Goal: Feedback & Contribution: Leave review/rating

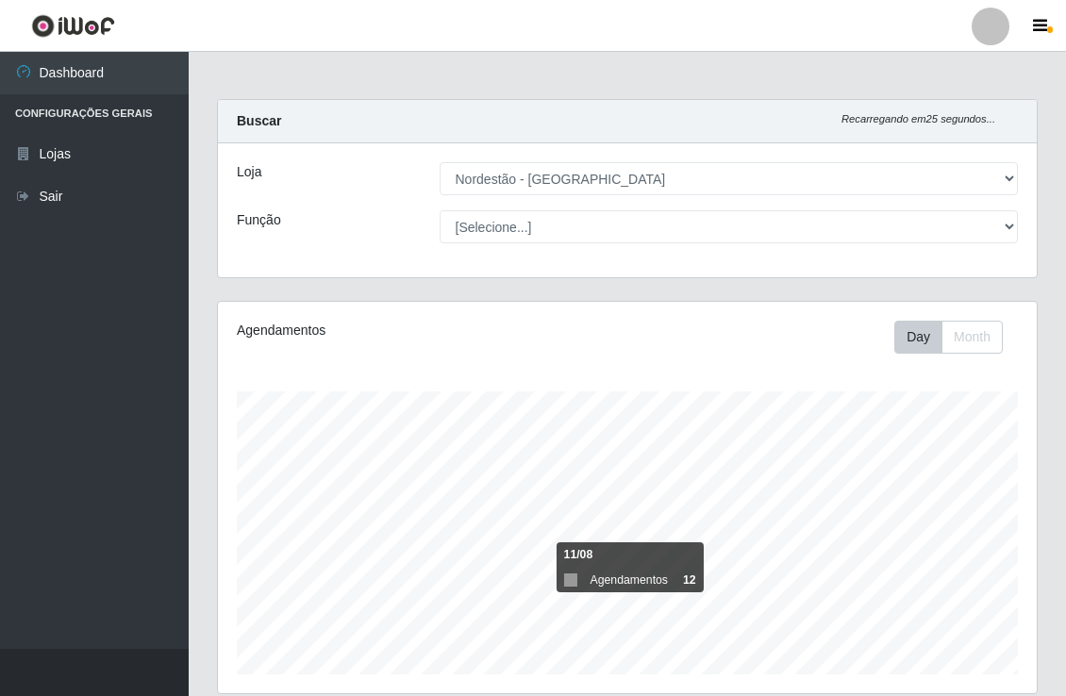
select select "454"
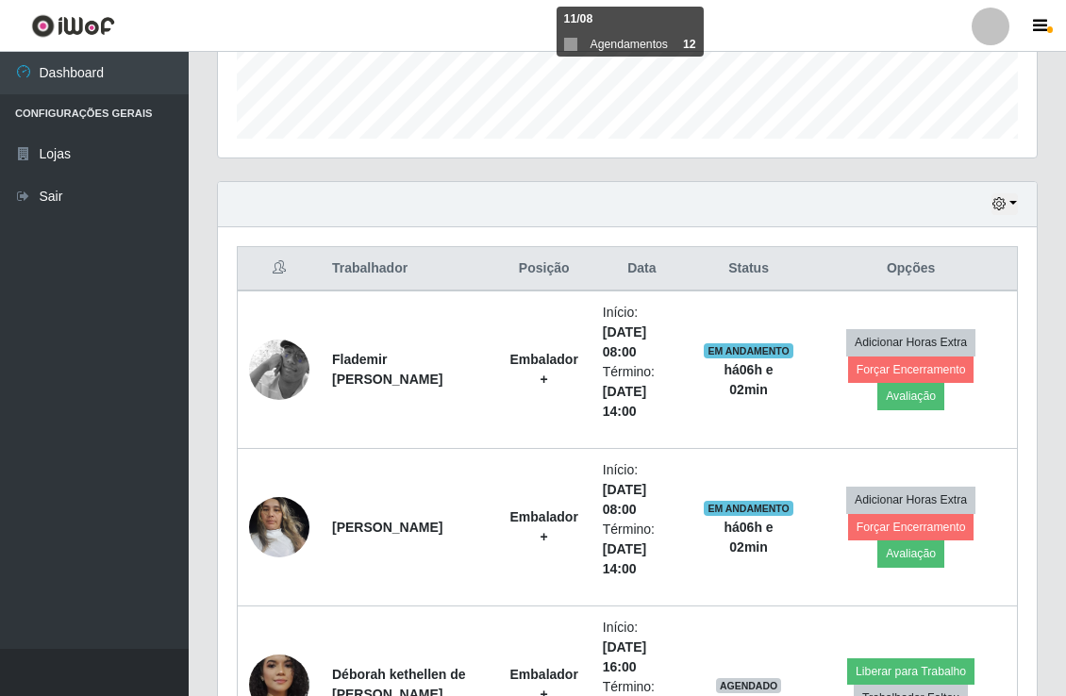
scroll to position [391, 818]
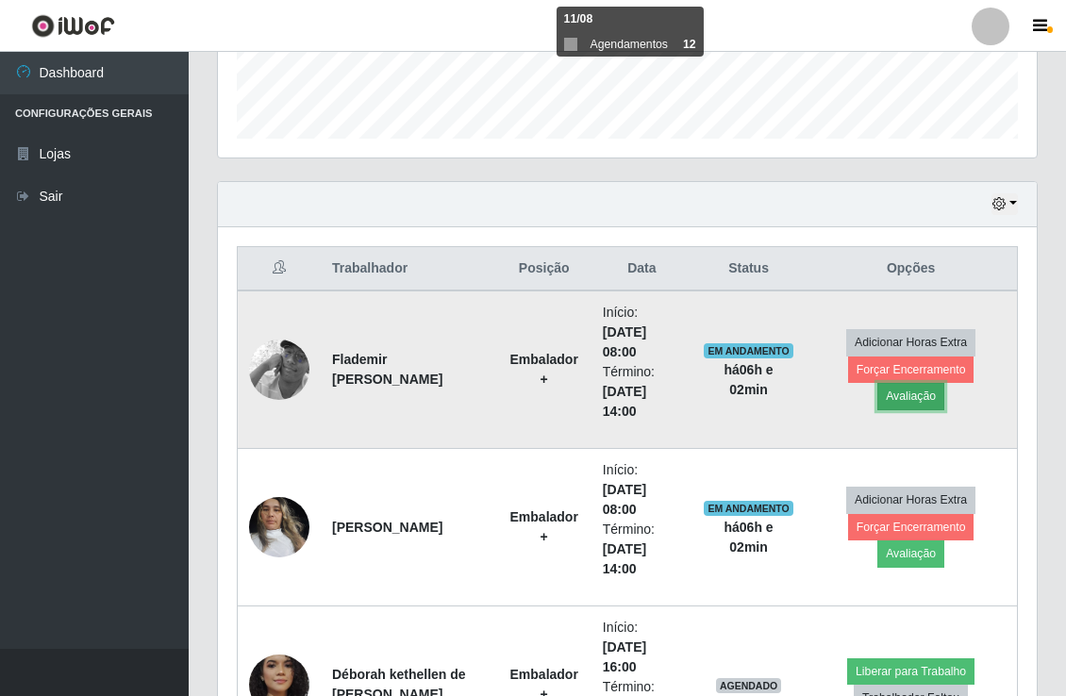
click at [906, 391] on button "Avaliação" at bounding box center [911, 396] width 67 height 26
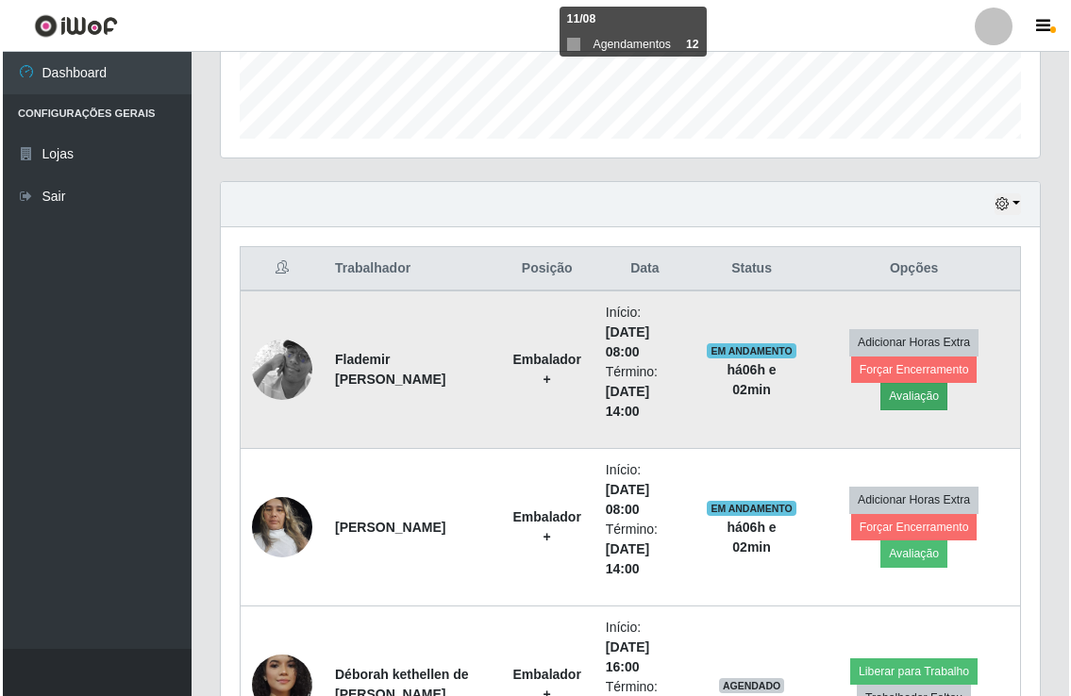
scroll to position [391, 807]
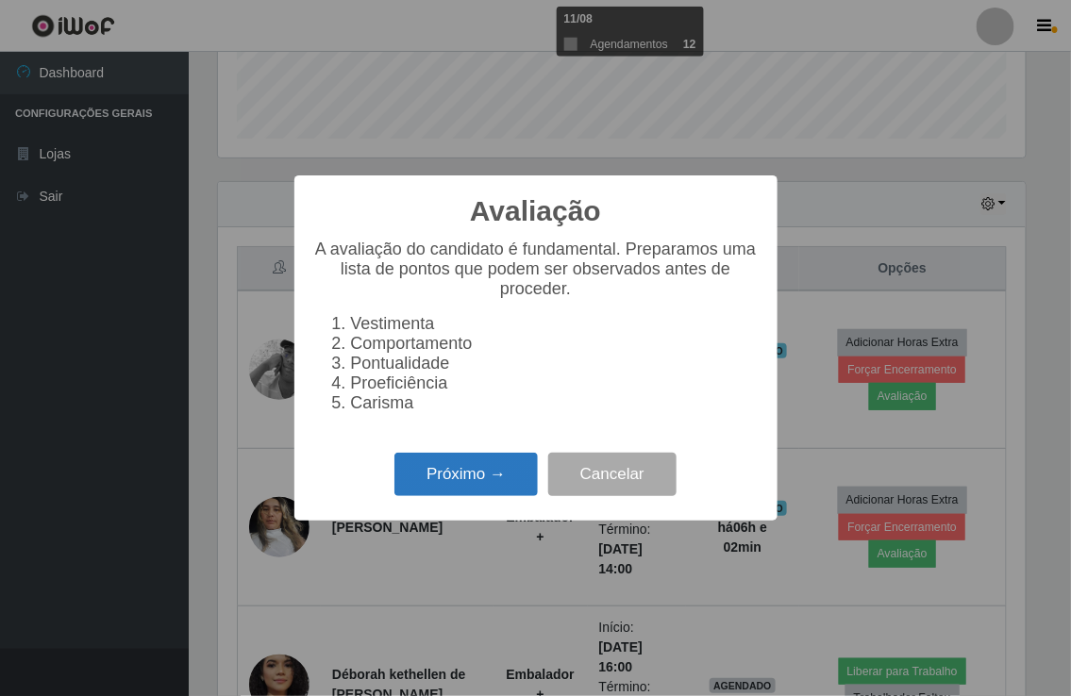
click at [482, 482] on button "Próximo →" at bounding box center [465, 475] width 143 height 44
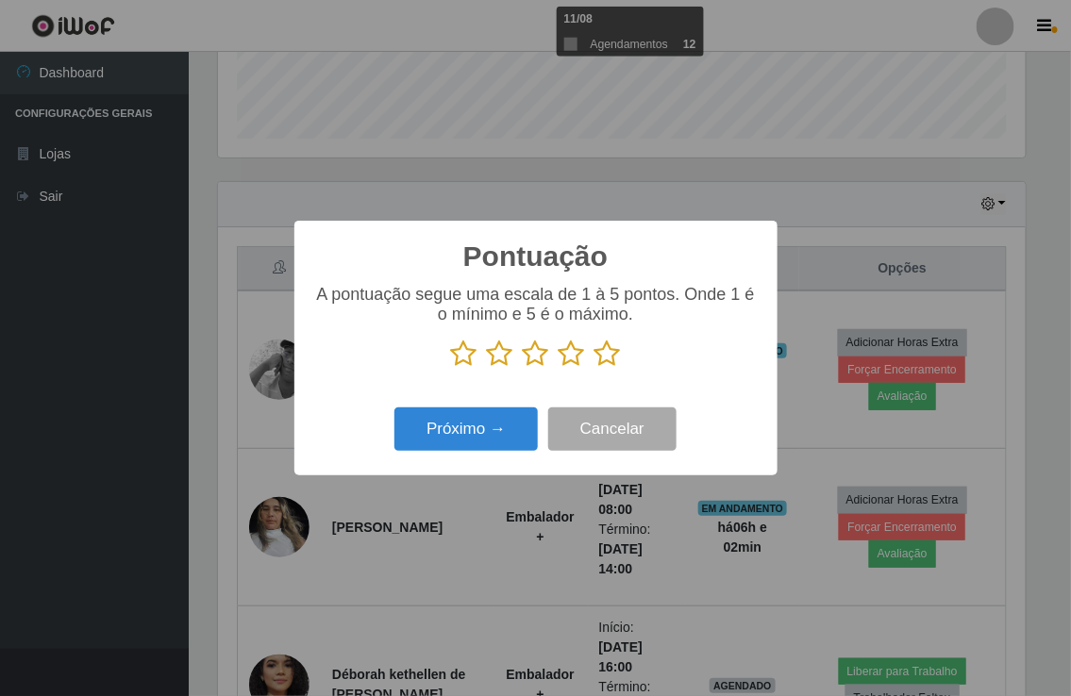
scroll to position [943177, 942761]
click at [468, 347] on icon at bounding box center [464, 354] width 26 height 28
click at [451, 368] on input "radio" at bounding box center [451, 368] width 0 height 0
click at [495, 356] on icon at bounding box center [500, 354] width 26 height 28
click at [487, 368] on input "radio" at bounding box center [487, 368] width 0 height 0
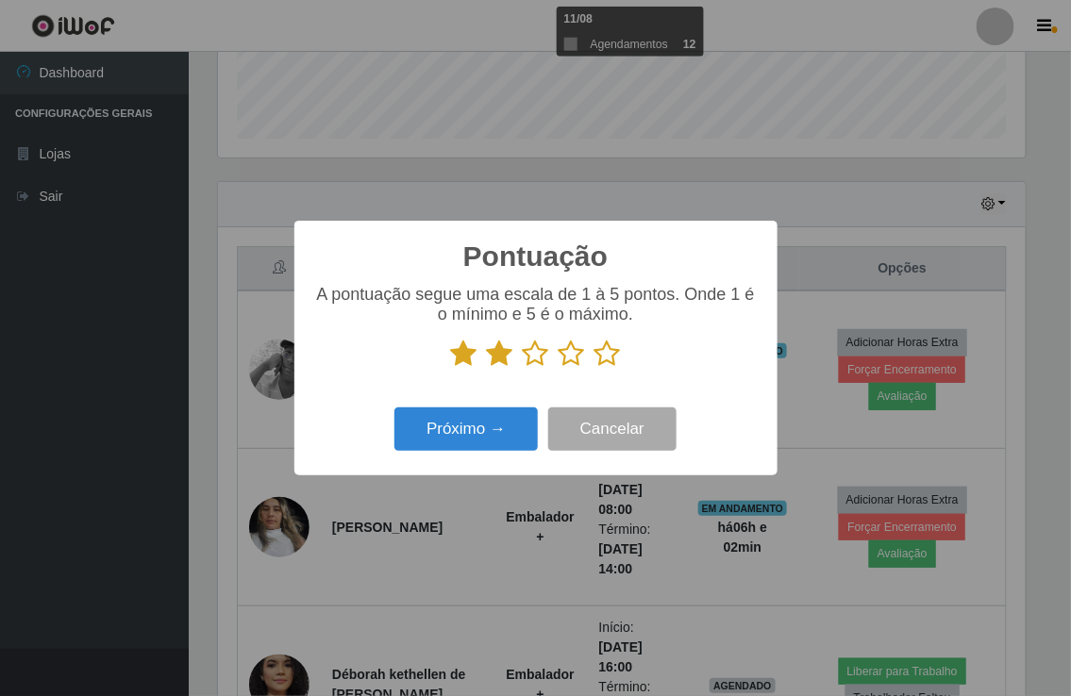
click at [528, 353] on icon at bounding box center [536, 354] width 26 height 28
click at [523, 368] on input "radio" at bounding box center [523, 368] width 0 height 0
click at [572, 355] on icon at bounding box center [572, 354] width 26 height 28
click at [559, 368] on input "radio" at bounding box center [559, 368] width 0 height 0
click at [609, 349] on icon at bounding box center [607, 354] width 26 height 28
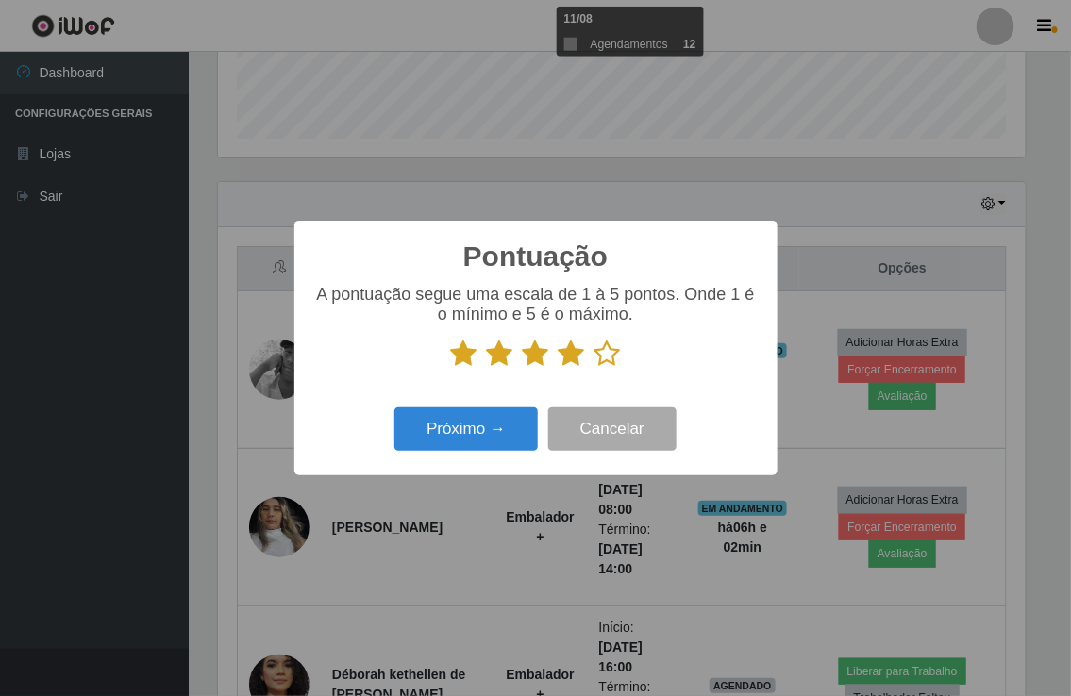
click at [594, 368] on input "radio" at bounding box center [594, 368] width 0 height 0
click at [504, 422] on button "Próximo →" at bounding box center [465, 430] width 143 height 44
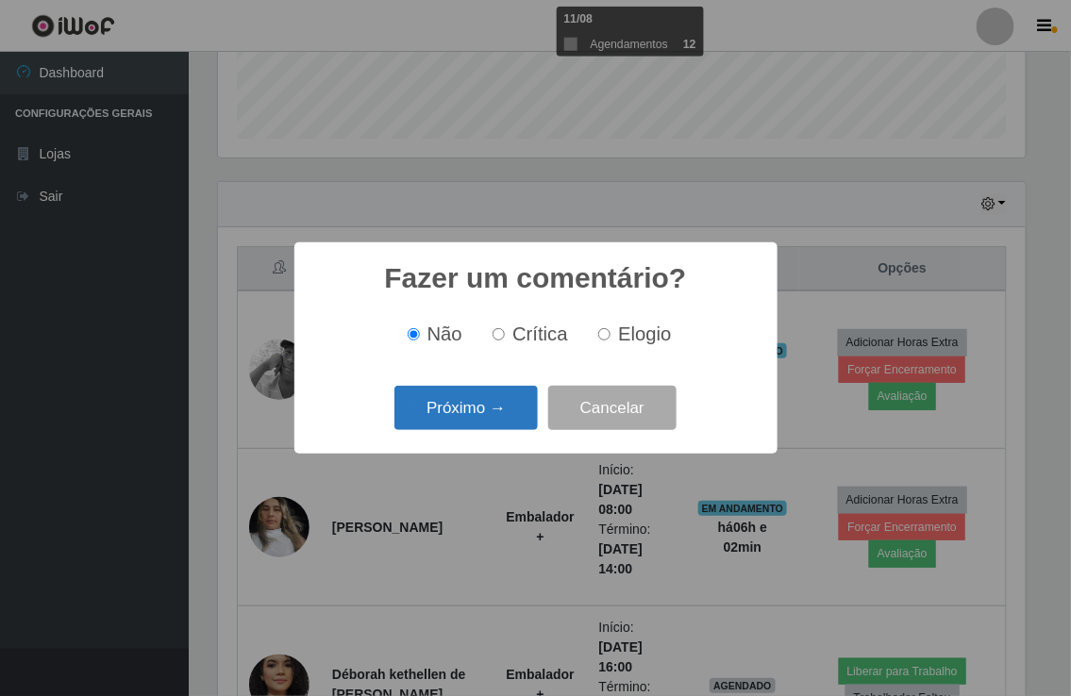
click at [477, 400] on button "Próximo →" at bounding box center [465, 408] width 143 height 44
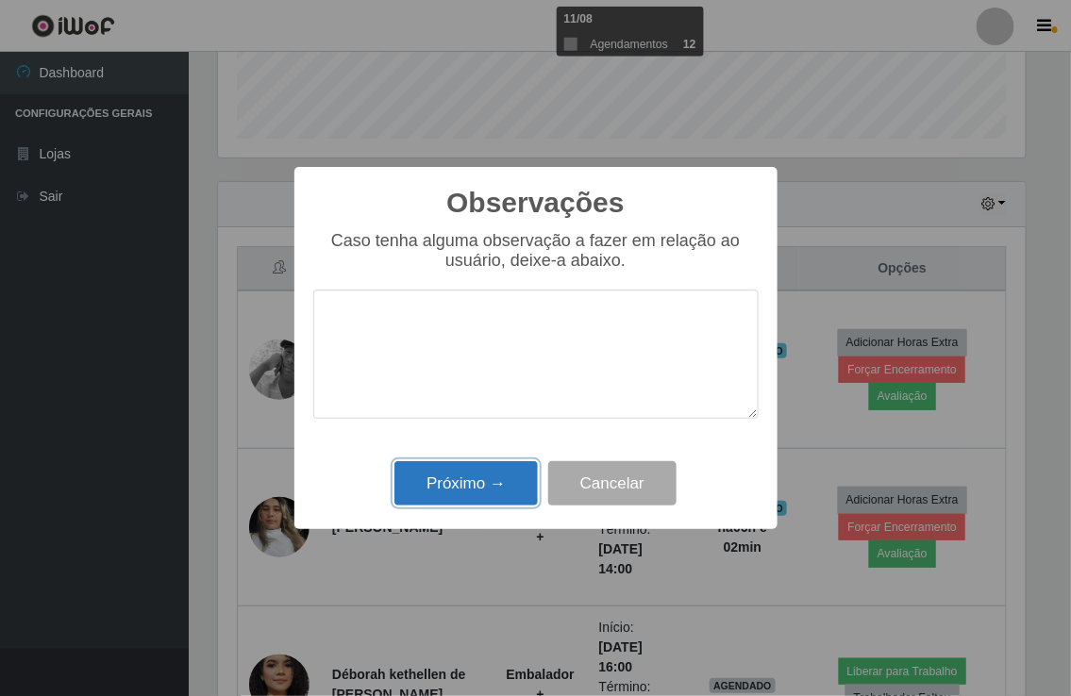
click at [445, 482] on button "Próximo →" at bounding box center [465, 483] width 143 height 44
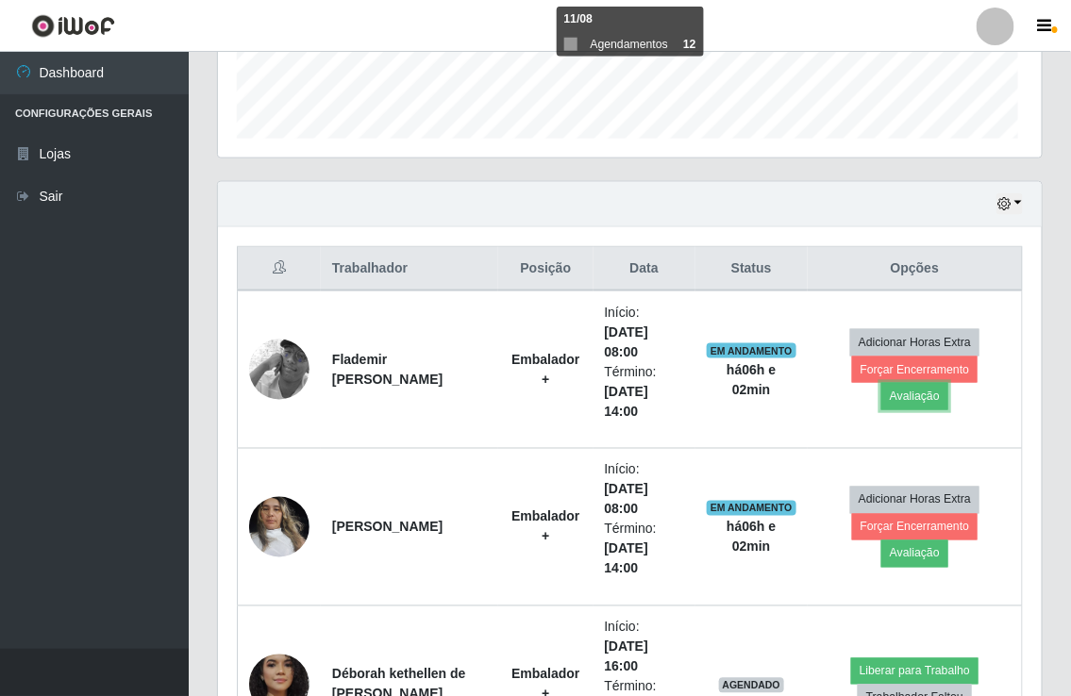
scroll to position [391, 818]
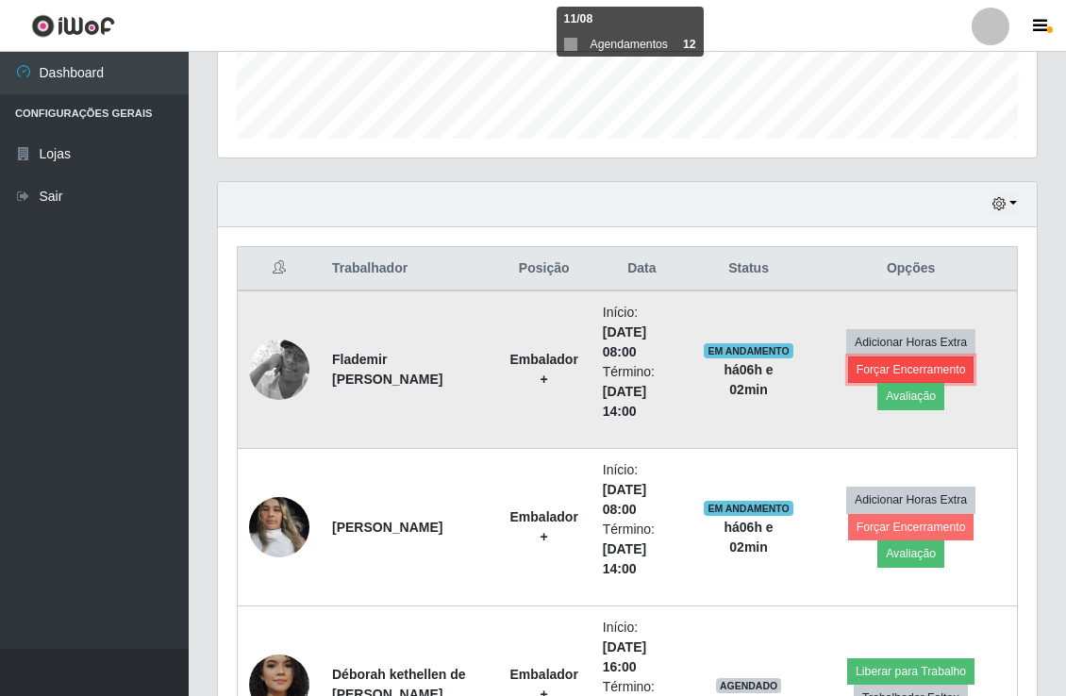
click at [879, 362] on button "Forçar Encerramento" at bounding box center [911, 370] width 126 height 26
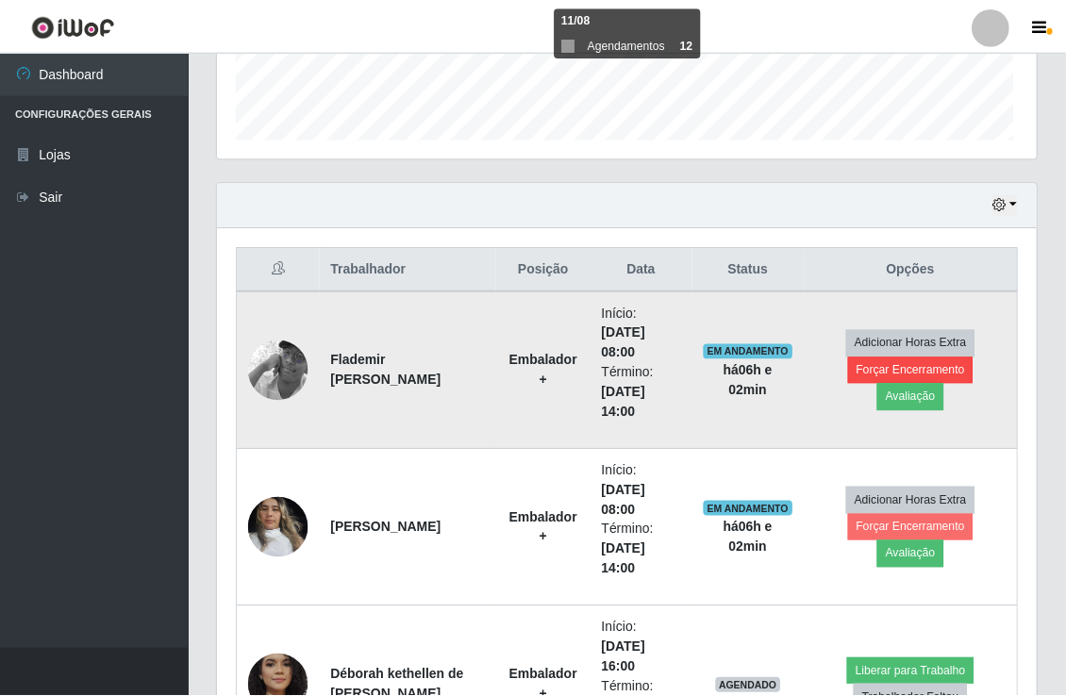
scroll to position [391, 807]
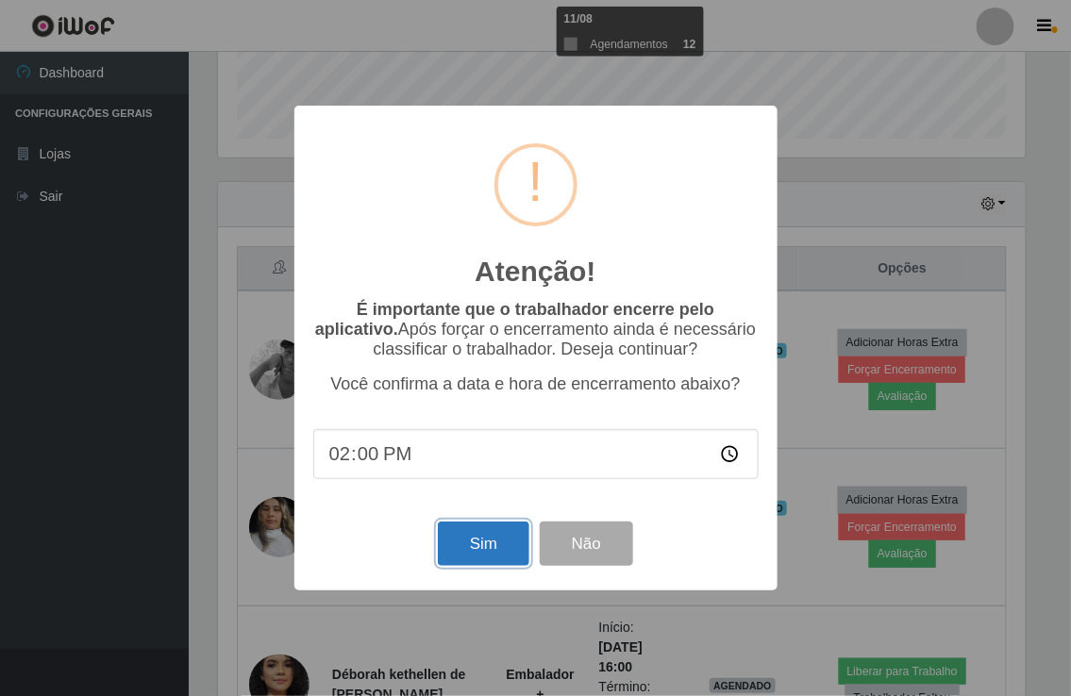
click at [495, 535] on button "Sim" at bounding box center [484, 544] width 92 height 44
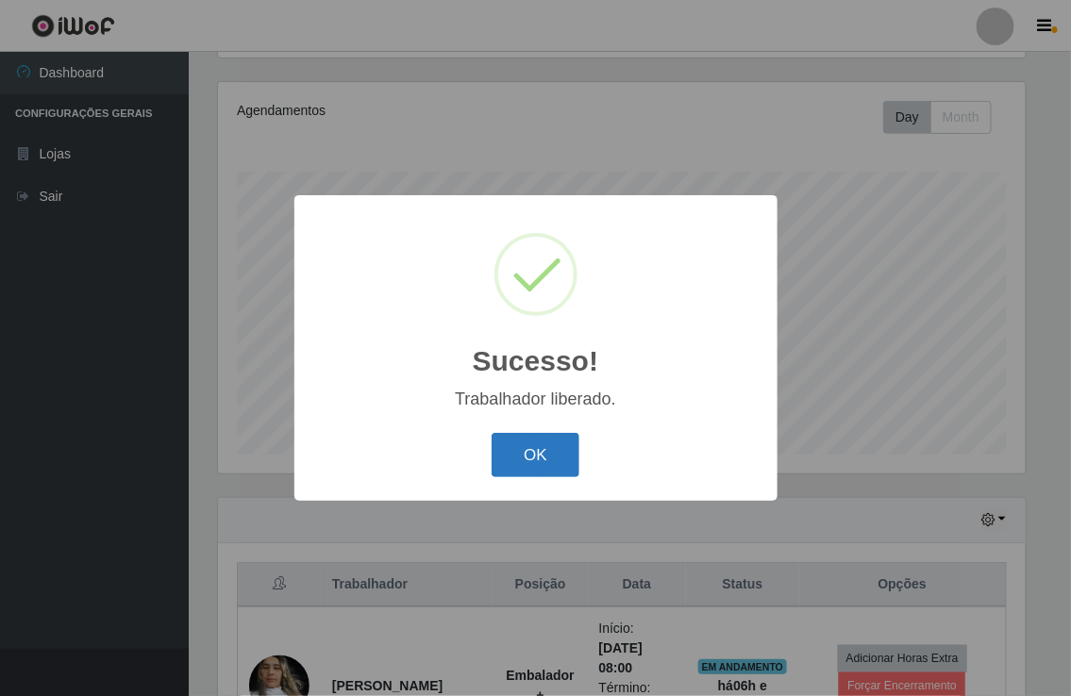
click at [531, 443] on button "OK" at bounding box center [536, 455] width 88 height 44
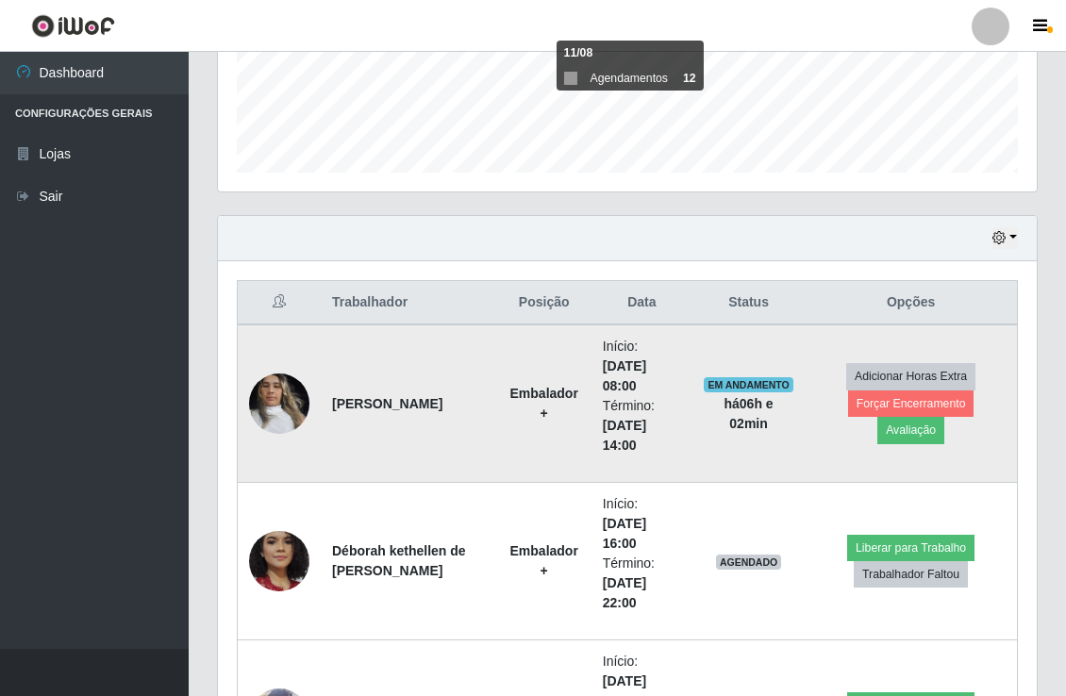
scroll to position [534, 0]
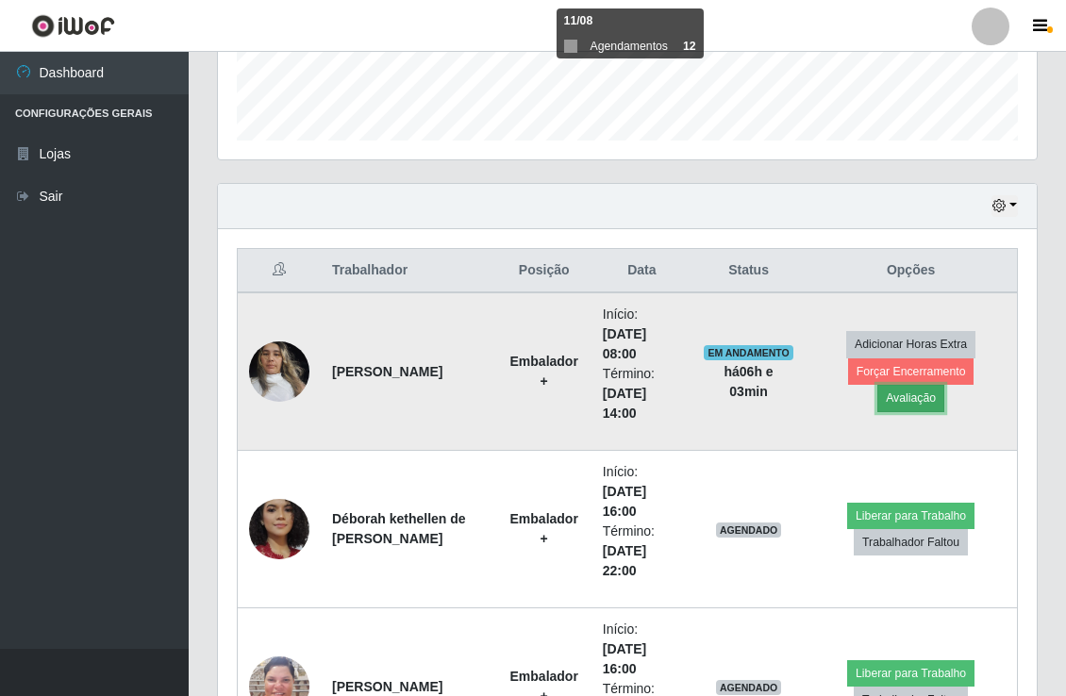
click at [891, 398] on button "Avaliação" at bounding box center [911, 398] width 67 height 26
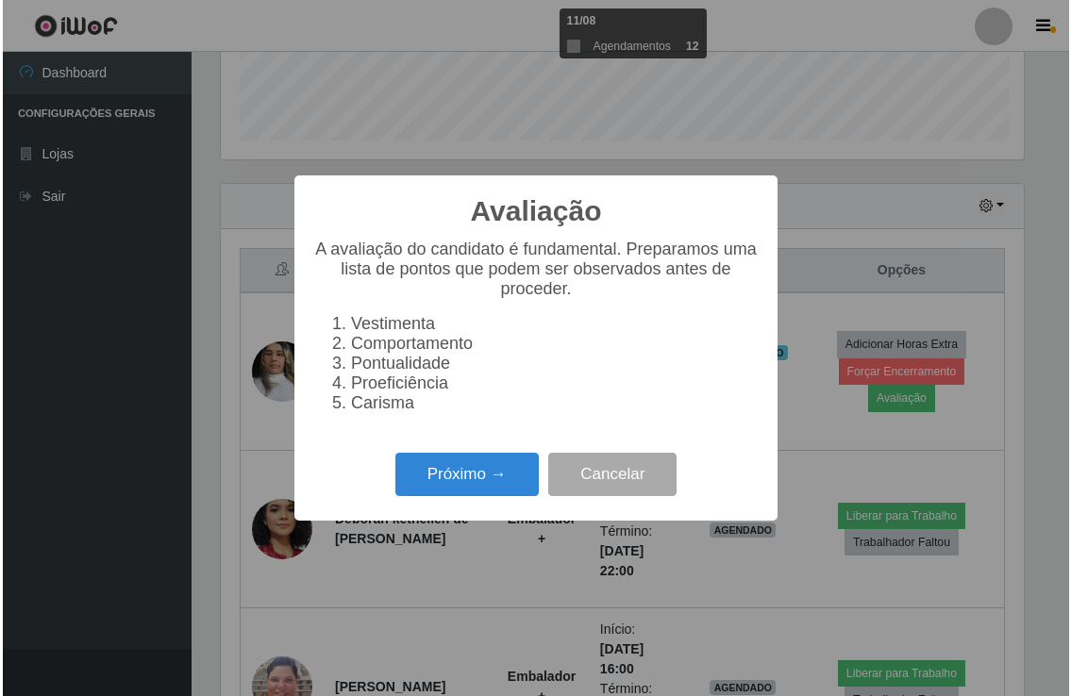
scroll to position [391, 807]
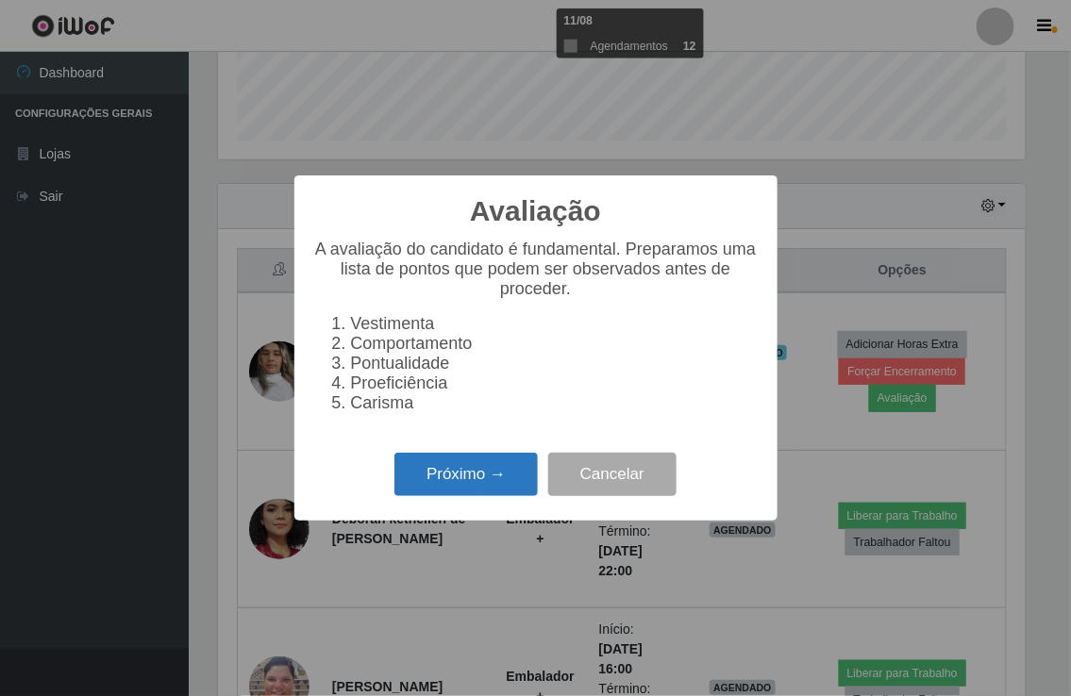
click at [494, 477] on button "Próximo →" at bounding box center [465, 475] width 143 height 44
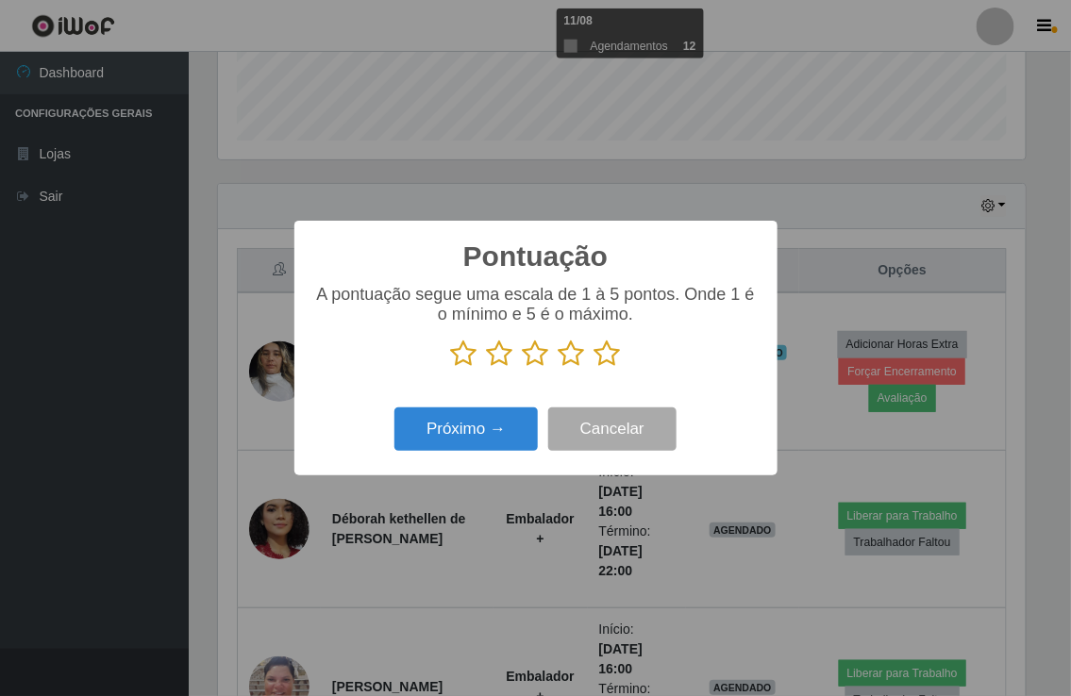
scroll to position [943177, 942761]
click at [458, 362] on icon at bounding box center [464, 354] width 26 height 28
click at [451, 368] on input "radio" at bounding box center [451, 368] width 0 height 0
click at [501, 354] on icon at bounding box center [500, 354] width 26 height 28
click at [487, 368] on input "radio" at bounding box center [487, 368] width 0 height 0
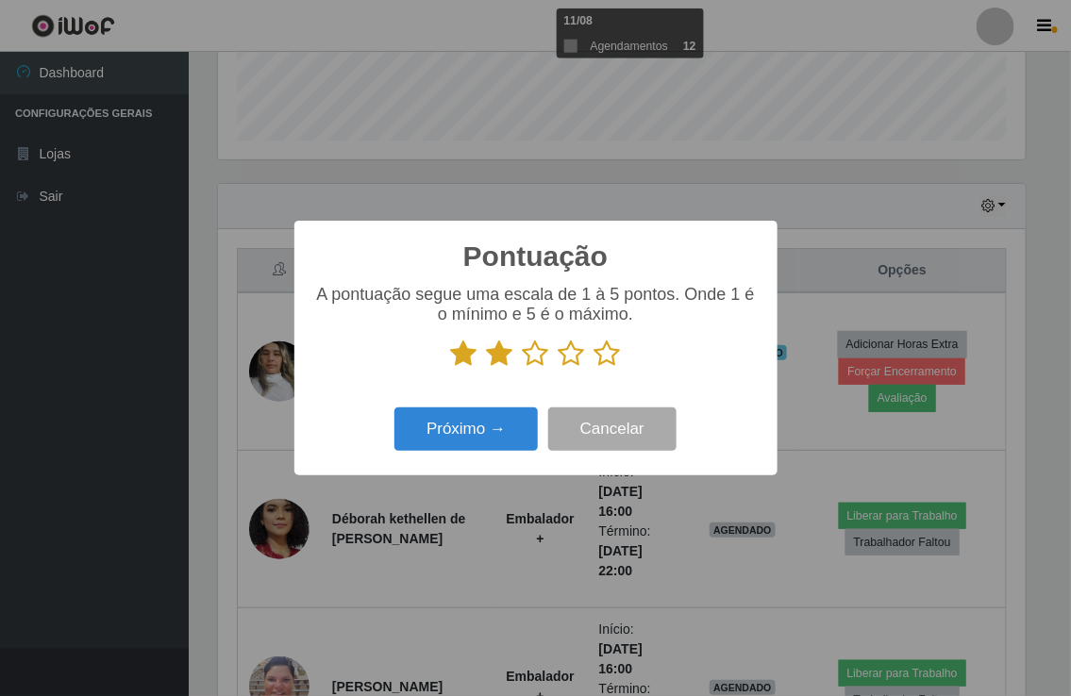
click at [538, 352] on icon at bounding box center [536, 354] width 26 height 28
click at [523, 368] on input "radio" at bounding box center [523, 368] width 0 height 0
click at [572, 359] on icon at bounding box center [572, 354] width 26 height 28
click at [559, 368] on input "radio" at bounding box center [559, 368] width 0 height 0
click at [608, 349] on icon at bounding box center [607, 354] width 26 height 28
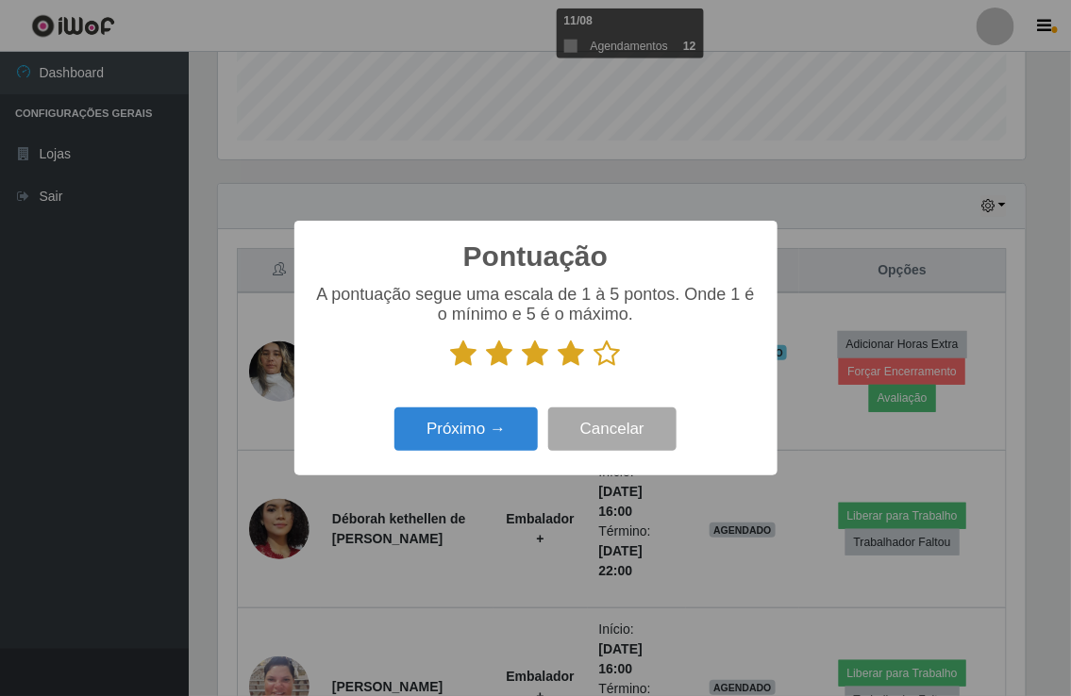
click at [594, 368] on input "radio" at bounding box center [594, 368] width 0 height 0
click at [503, 435] on button "Próximo →" at bounding box center [465, 430] width 143 height 44
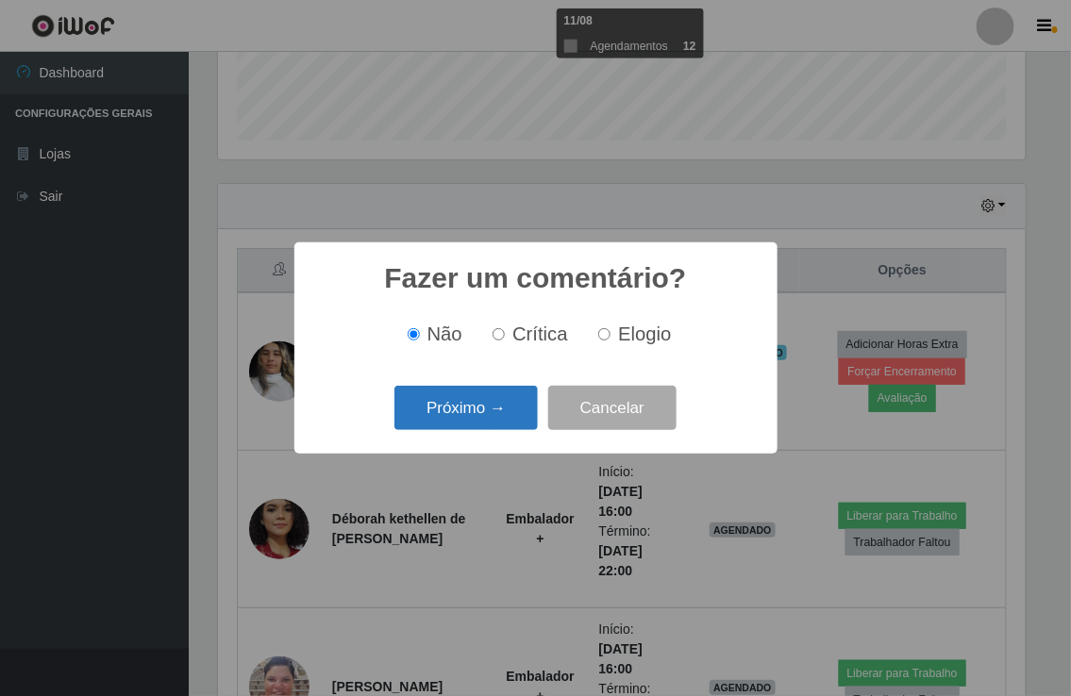
click at [413, 407] on button "Próximo →" at bounding box center [465, 408] width 143 height 44
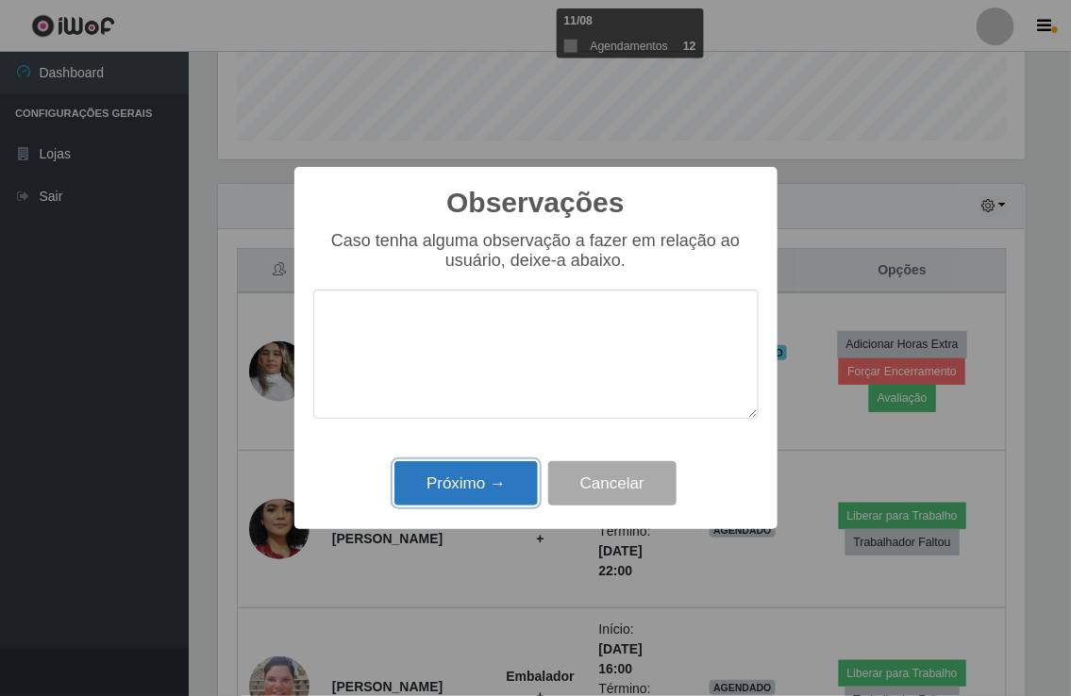
click at [477, 478] on button "Próximo →" at bounding box center [465, 483] width 143 height 44
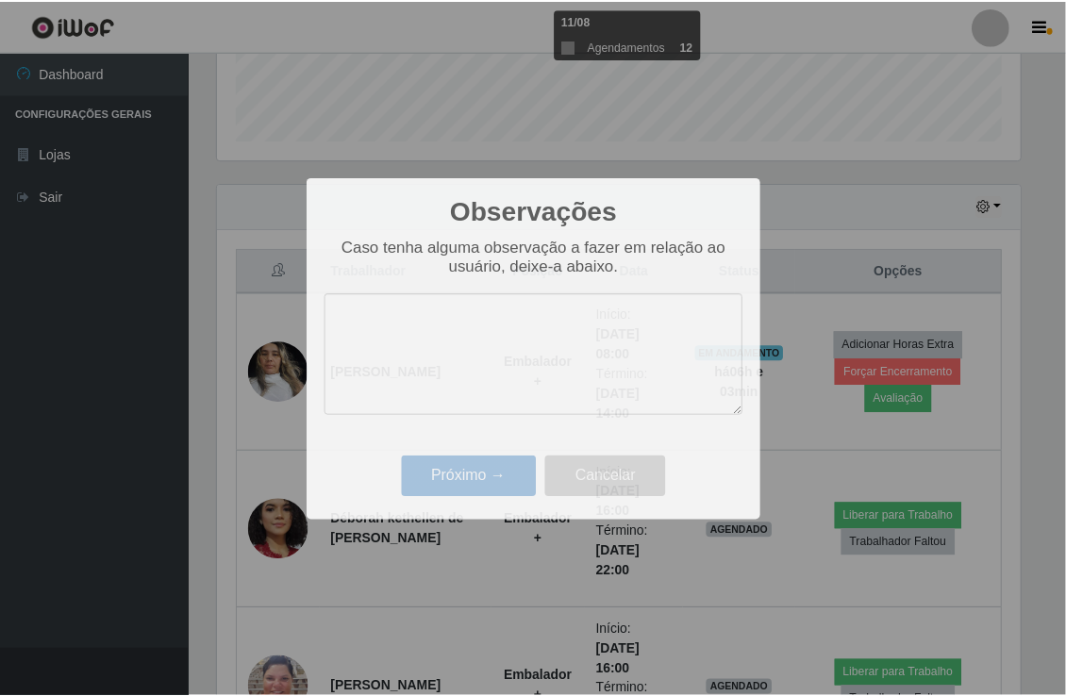
scroll to position [391, 818]
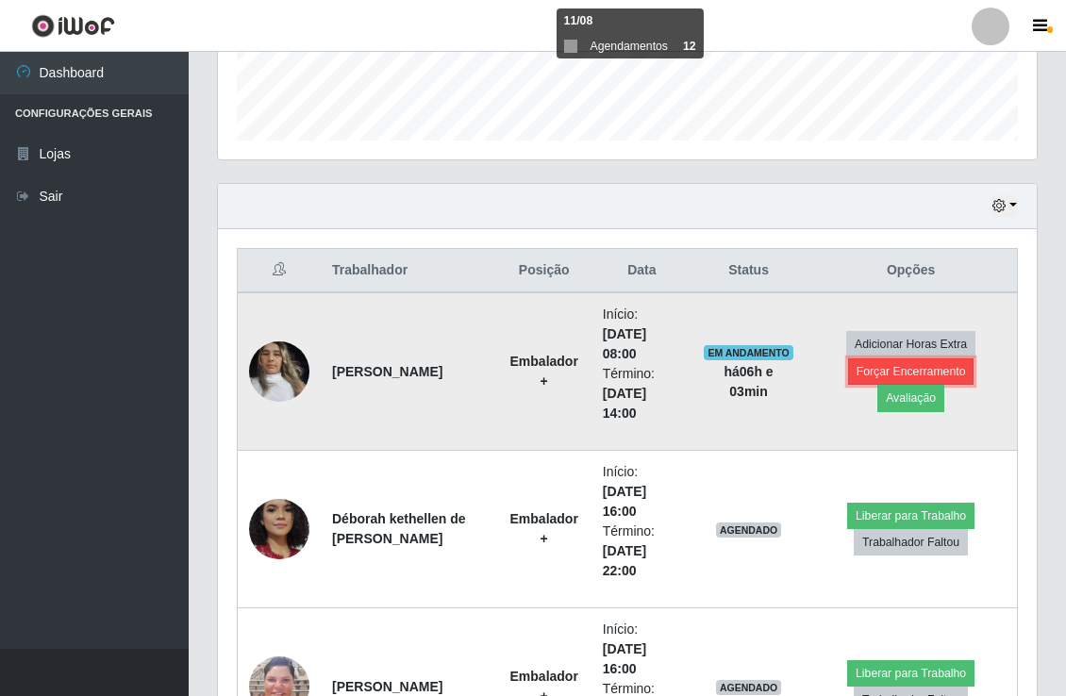
click at [876, 368] on button "Forçar Encerramento" at bounding box center [911, 372] width 126 height 26
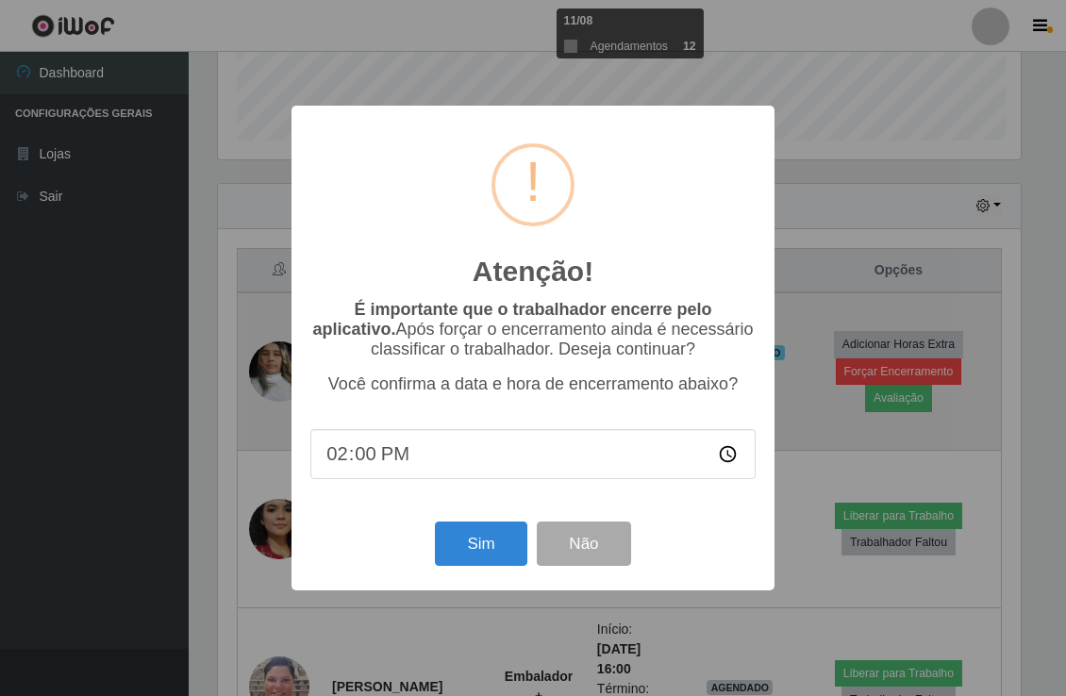
scroll to position [391, 807]
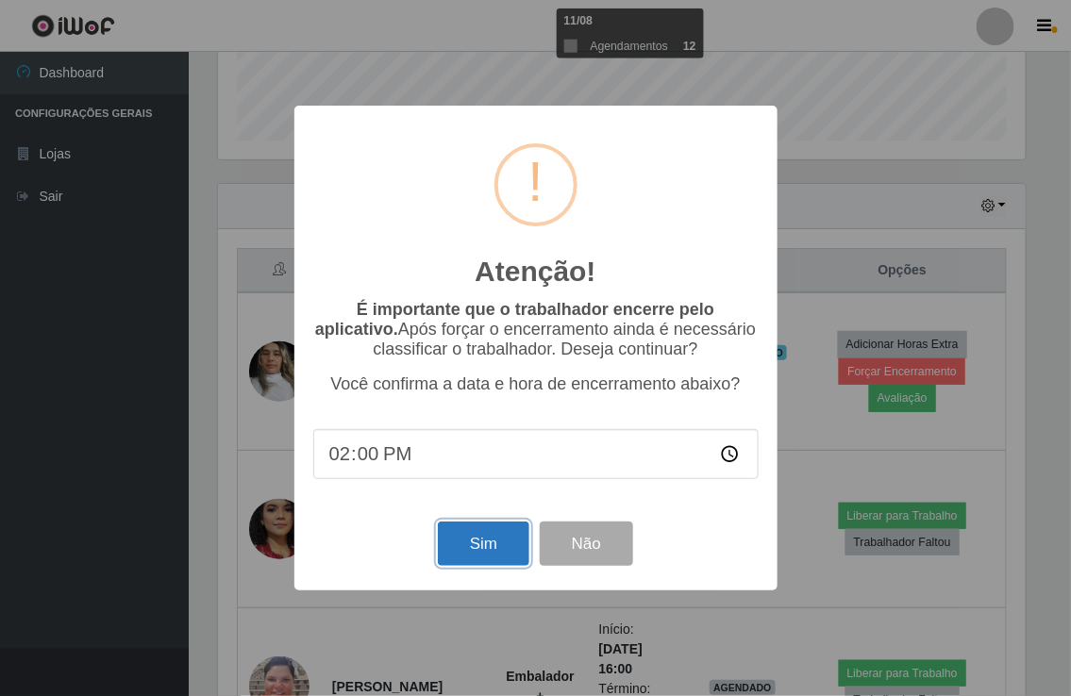
click at [492, 551] on button "Sim" at bounding box center [484, 544] width 92 height 44
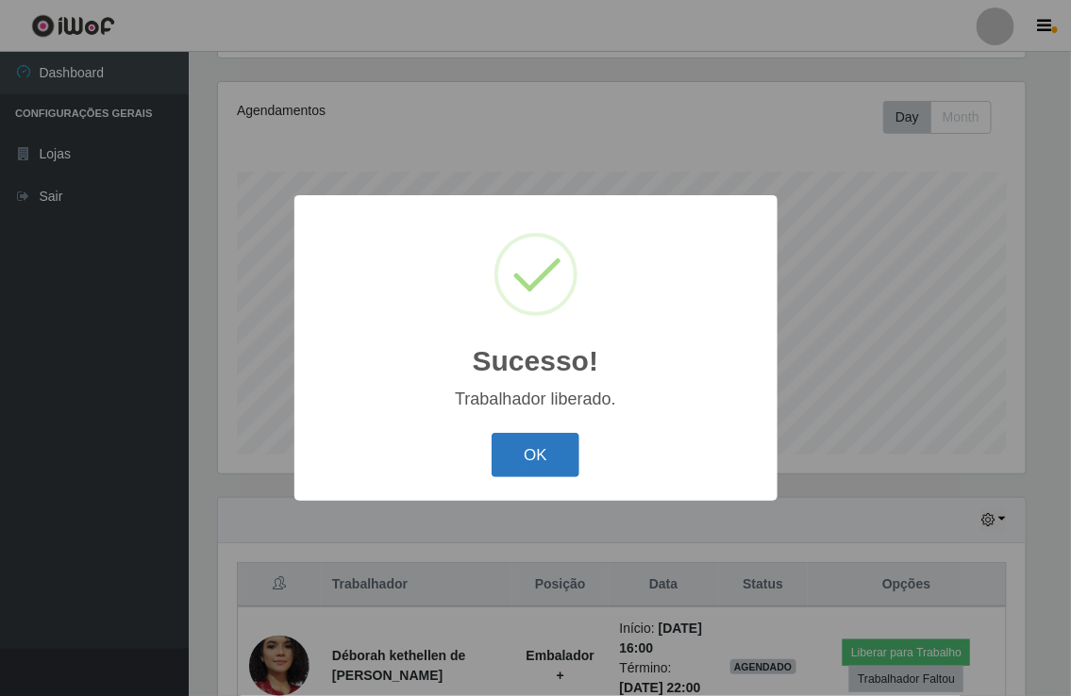
click at [510, 473] on button "OK" at bounding box center [536, 455] width 88 height 44
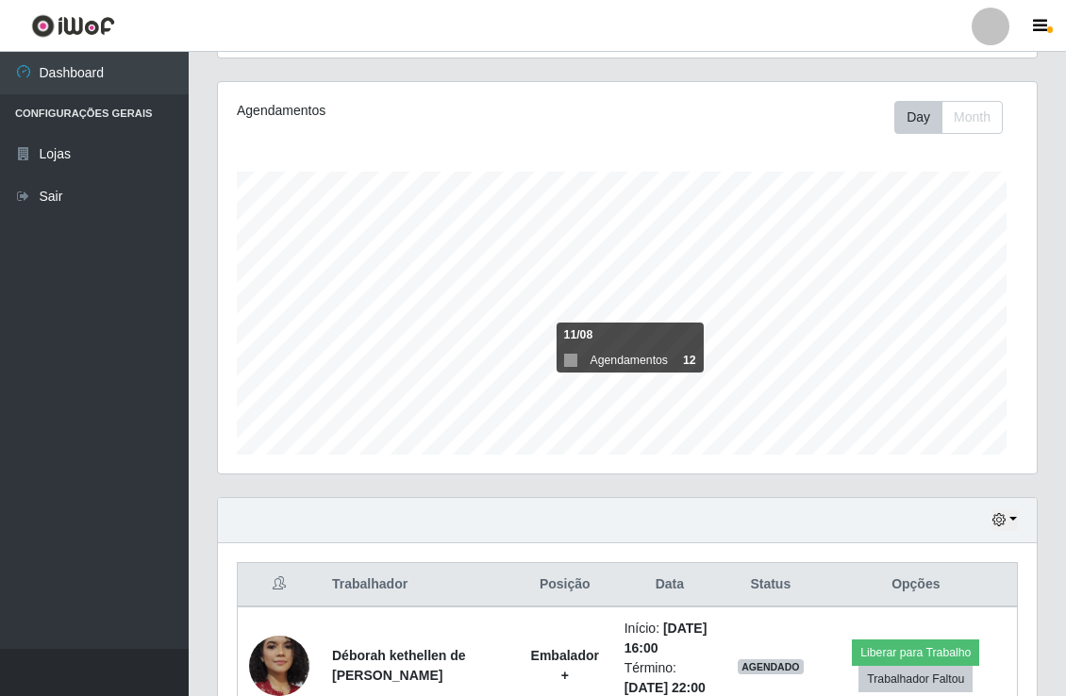
scroll to position [391, 818]
